Goal: Task Accomplishment & Management: Manage account settings

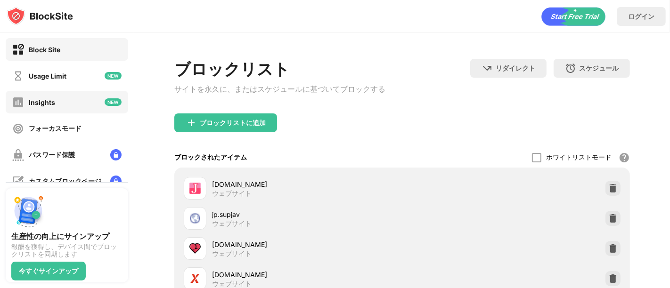
scroll to position [125, 0]
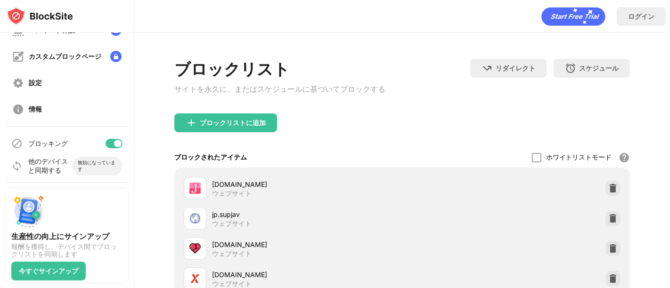
click at [114, 142] on div at bounding box center [118, 144] width 8 height 8
click at [608, 193] on img at bounding box center [612, 188] width 9 height 9
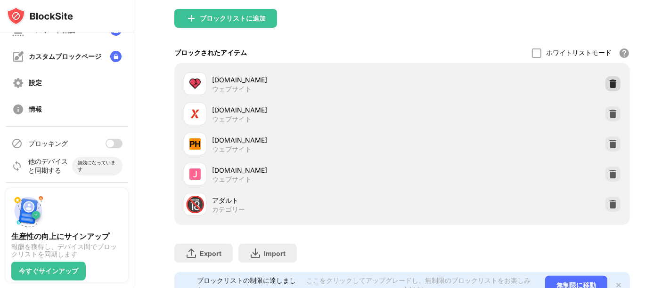
click at [608, 85] on img at bounding box center [612, 83] width 9 height 9
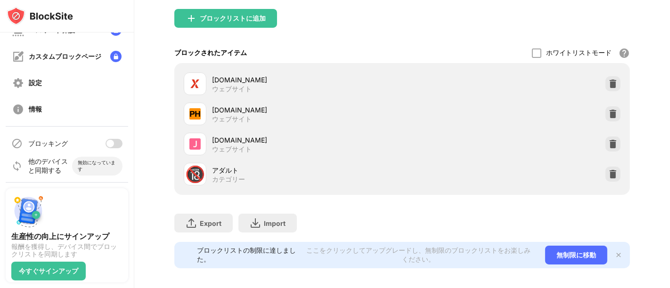
click at [608, 85] on img at bounding box center [612, 83] width 9 height 9
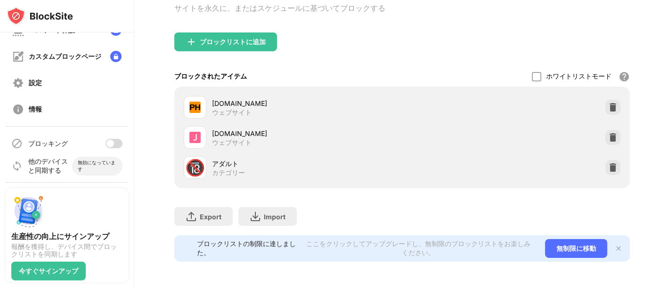
click at [606, 92] on div "[DOMAIN_NAME] ウェブサイト" at bounding box center [402, 107] width 444 height 30
click at [608, 103] on img at bounding box center [612, 107] width 9 height 9
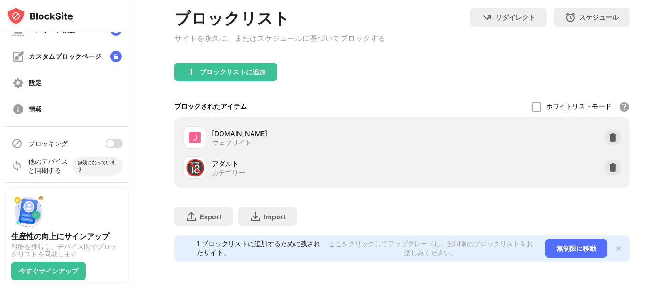
click at [608, 97] on div "ホワイトリストモード ホワイトリスト以外のすべての Web サイトをブロックします。ホワイトリスト モードは URL でのみ機能し、カテゴリやキーワードは含ま…" at bounding box center [581, 107] width 98 height 20
click at [608, 122] on div "[DOMAIN_NAME] ウェブサイト" at bounding box center [402, 137] width 444 height 30
click at [605, 130] on div at bounding box center [612, 137] width 15 height 15
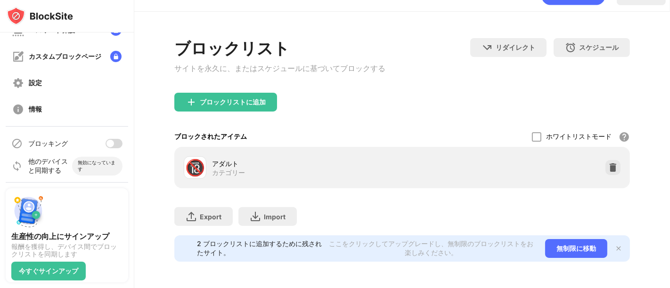
scroll to position [31, 0]
click at [110, 137] on div "ブロッキング" at bounding box center [67, 143] width 122 height 23
click at [106, 143] on div at bounding box center [110, 144] width 8 height 8
